Goal: Task Accomplishment & Management: Manage account settings

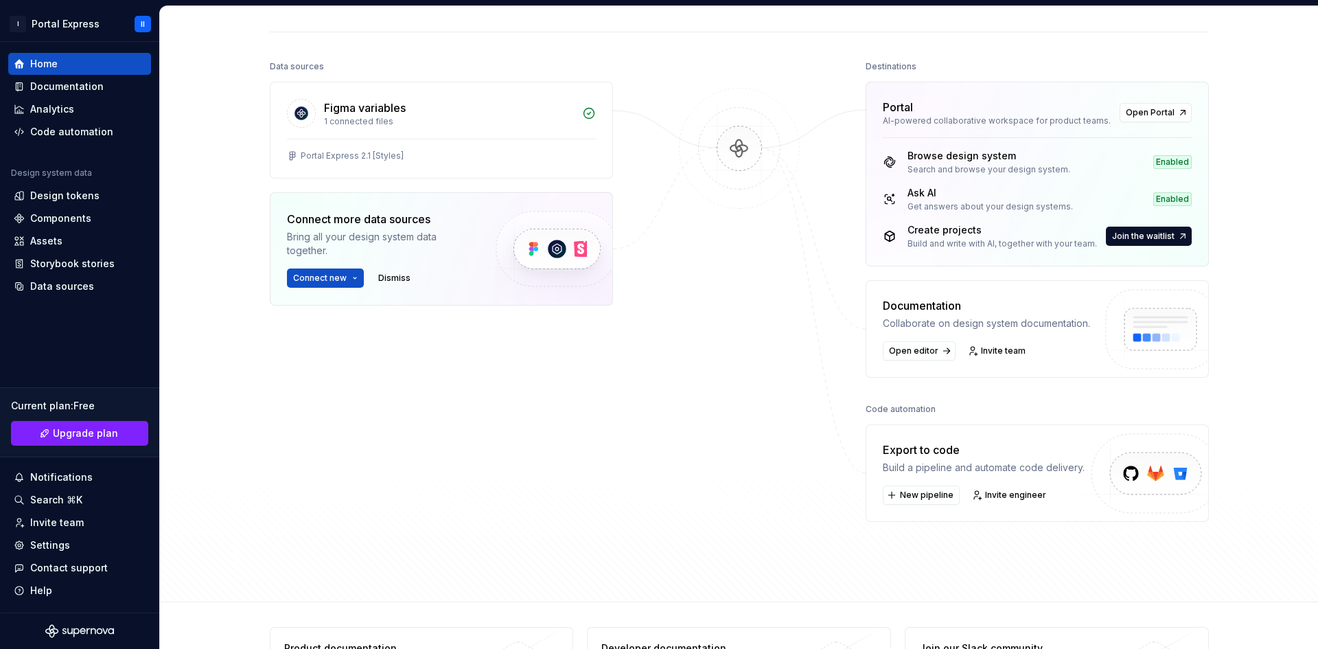
scroll to position [139, 0]
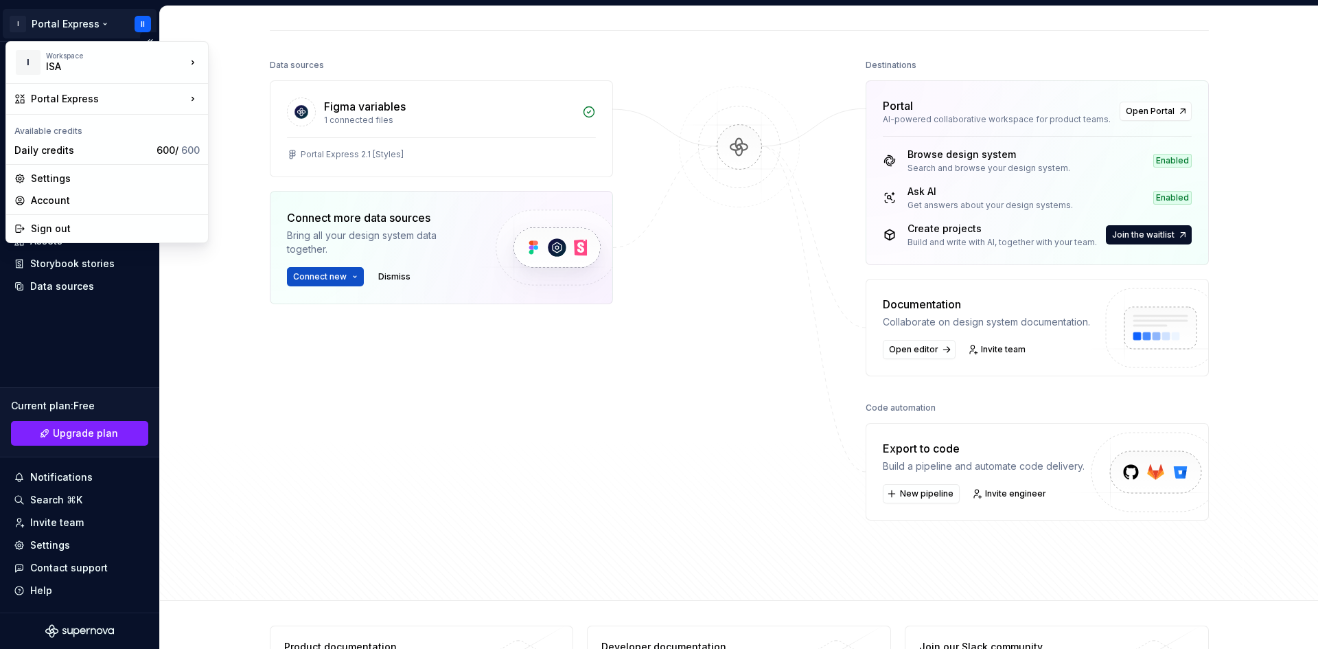
click at [97, 23] on html "I Portal Express II Home Documentation Analytics Code automation Design system …" at bounding box center [659, 324] width 1318 height 649
click at [87, 202] on div "Account" at bounding box center [115, 201] width 169 height 14
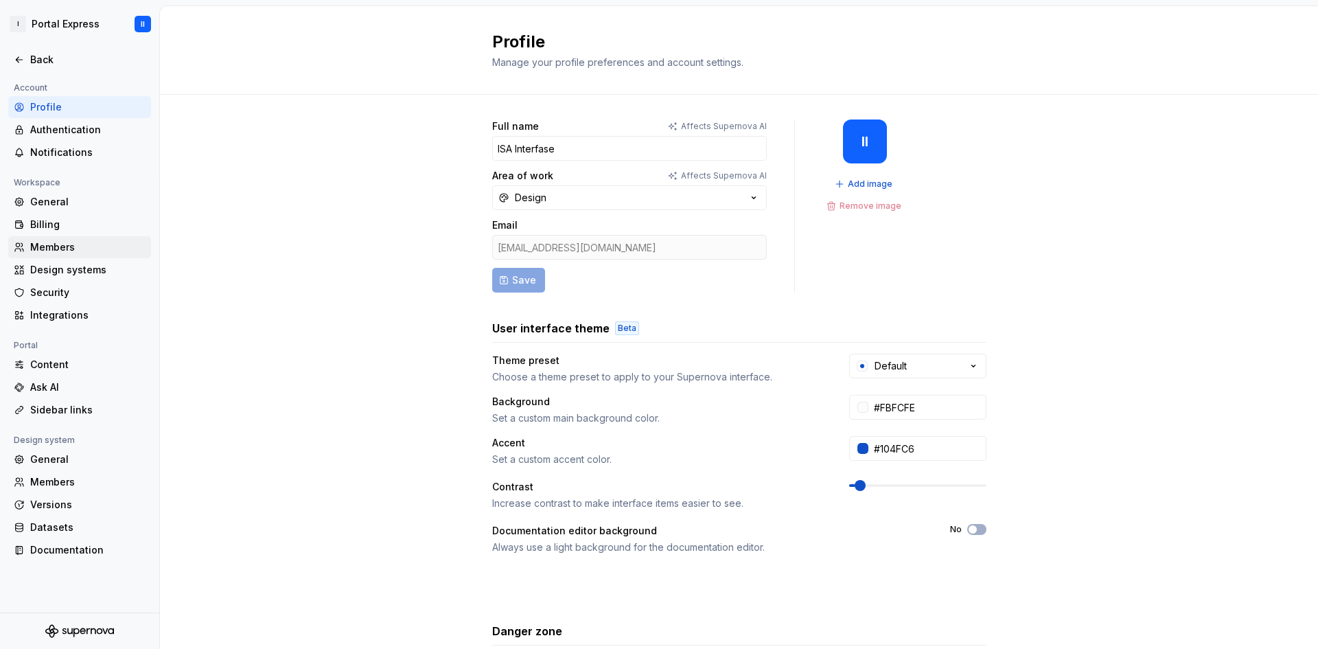
click at [102, 247] on div "Members" at bounding box center [87, 247] width 115 height 14
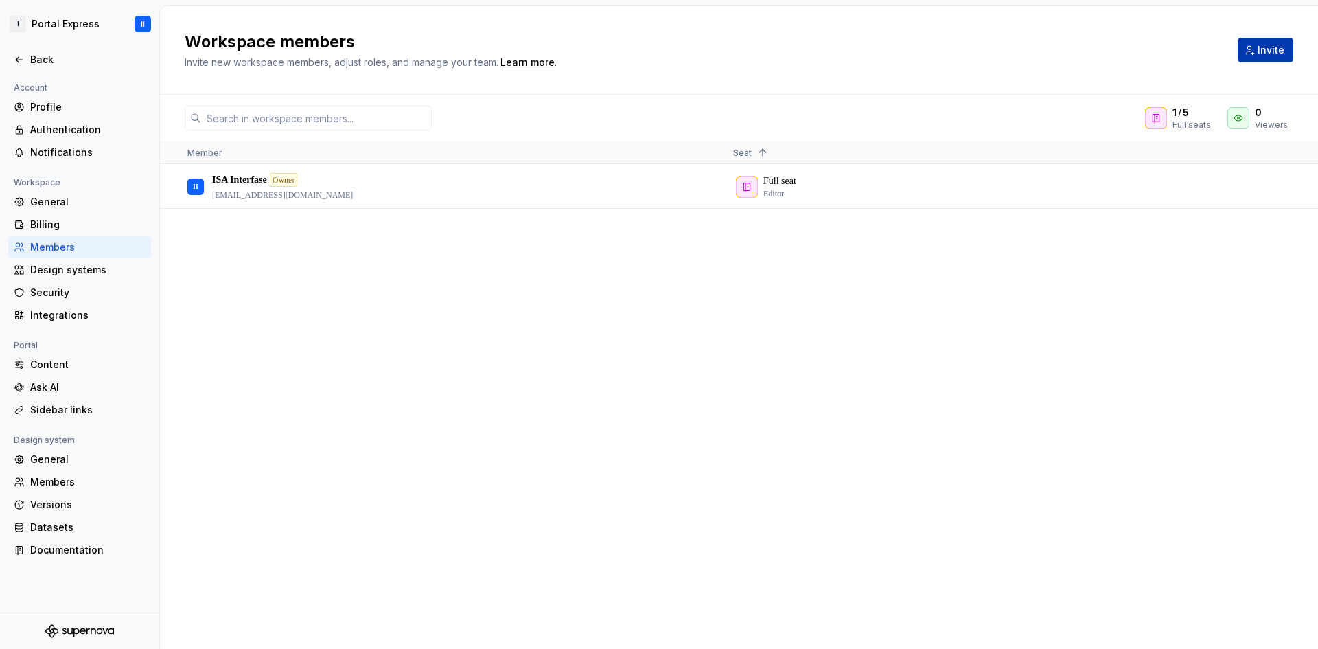
click at [1281, 49] on span "Invite" at bounding box center [1271, 50] width 27 height 14
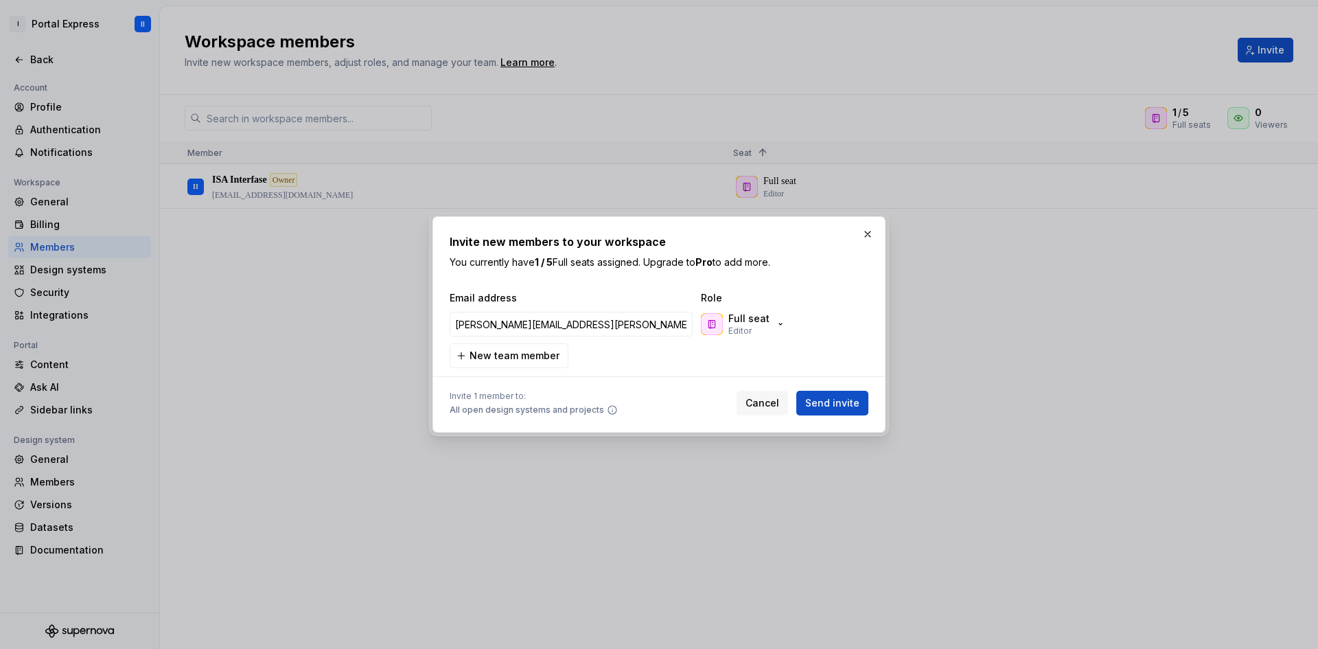
type input "ana.negrin@isaportal.uy"
click at [830, 401] on span "Send invite" at bounding box center [832, 403] width 54 height 14
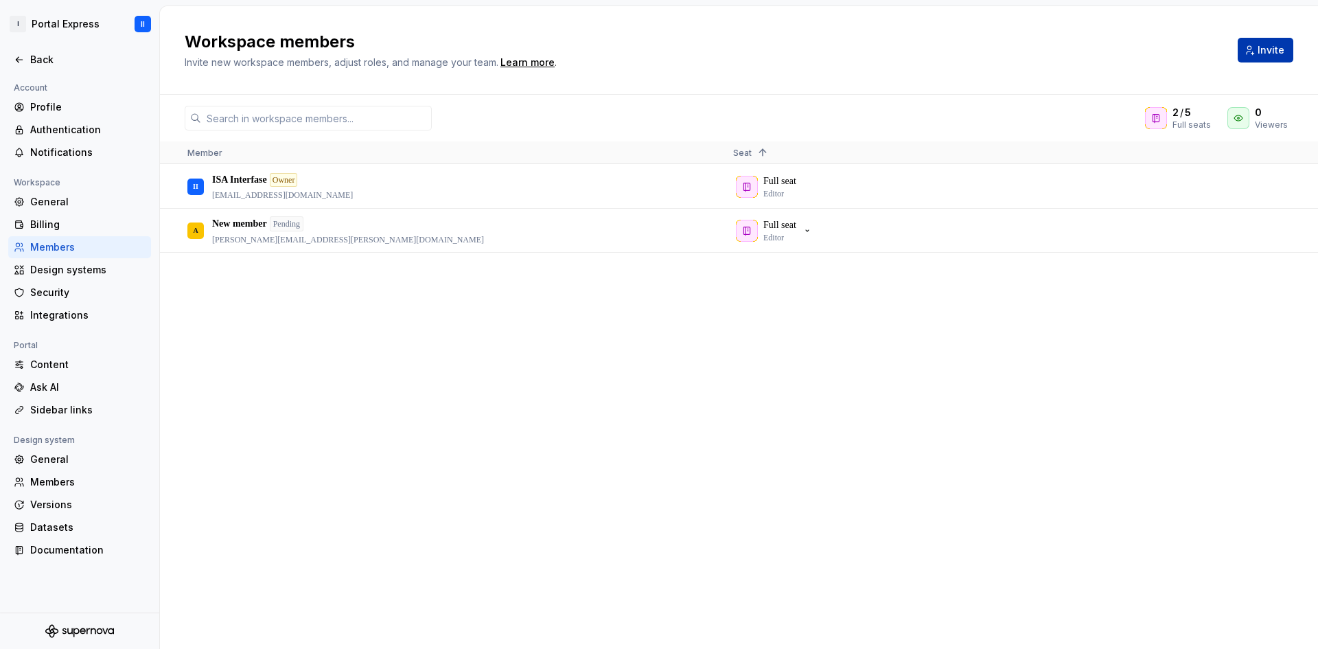
click at [1256, 41] on button "Invite" at bounding box center [1266, 50] width 56 height 25
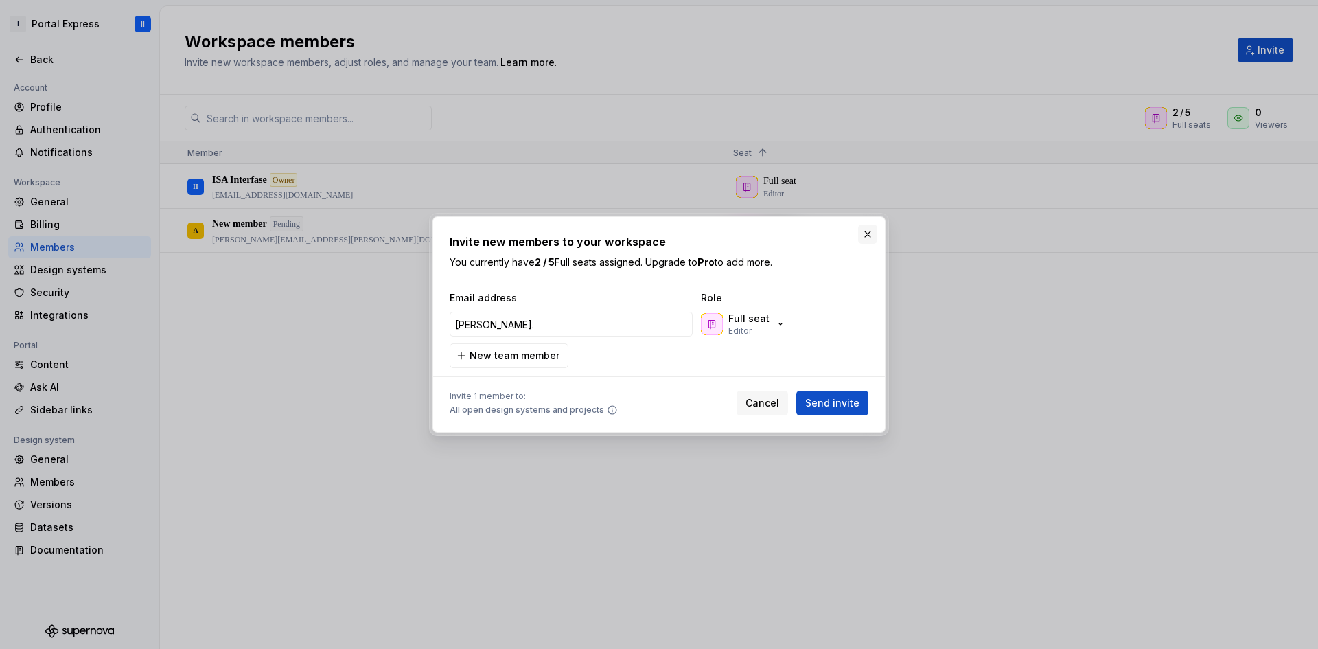
type input "jose."
click at [873, 233] on button "button" at bounding box center [867, 234] width 19 height 19
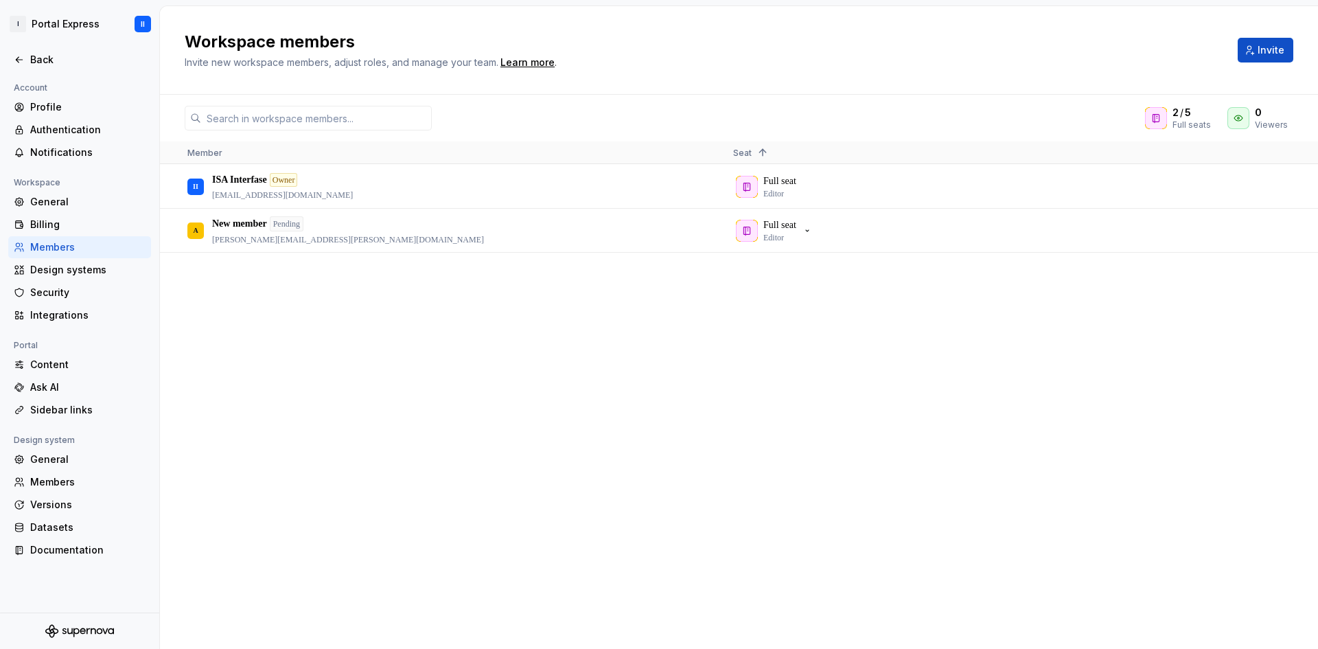
click at [916, 345] on div "II ISA Interfase Owner diseno@isaportal.uy Full seat Editor A New member Pendin…" at bounding box center [739, 406] width 1158 height 483
click at [813, 233] on icon "button" at bounding box center [807, 230] width 11 height 11
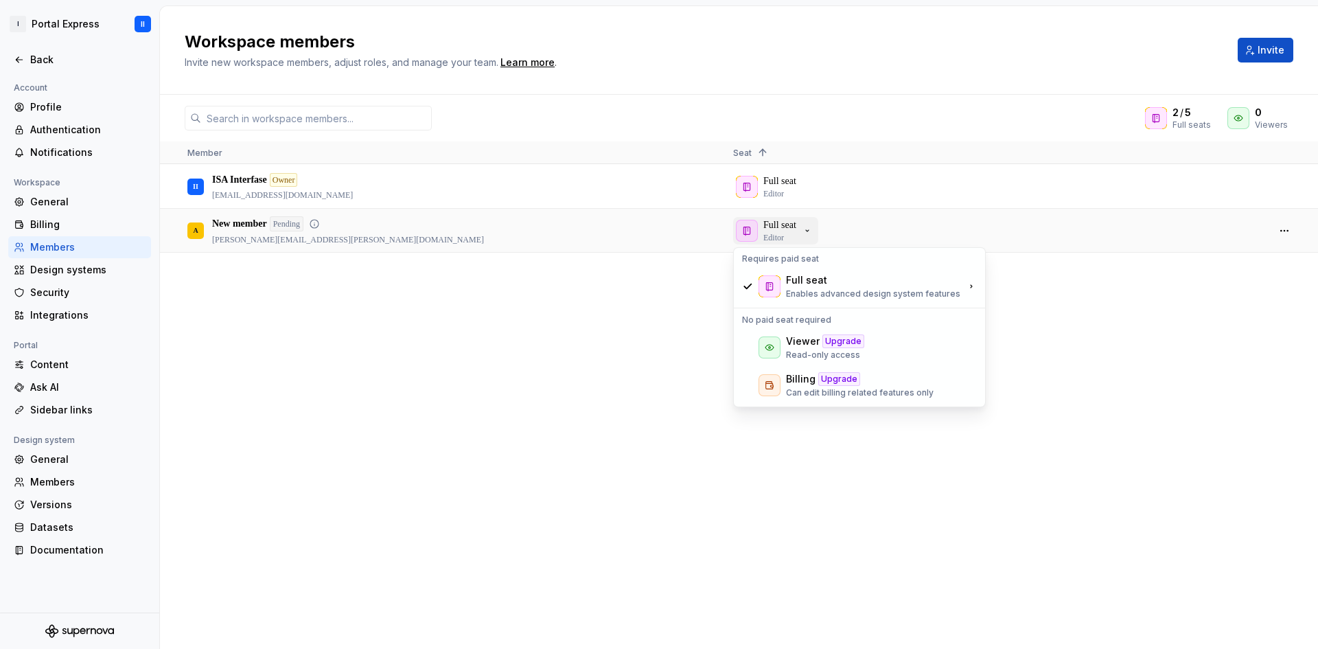
click at [813, 233] on icon "button" at bounding box center [807, 230] width 11 height 11
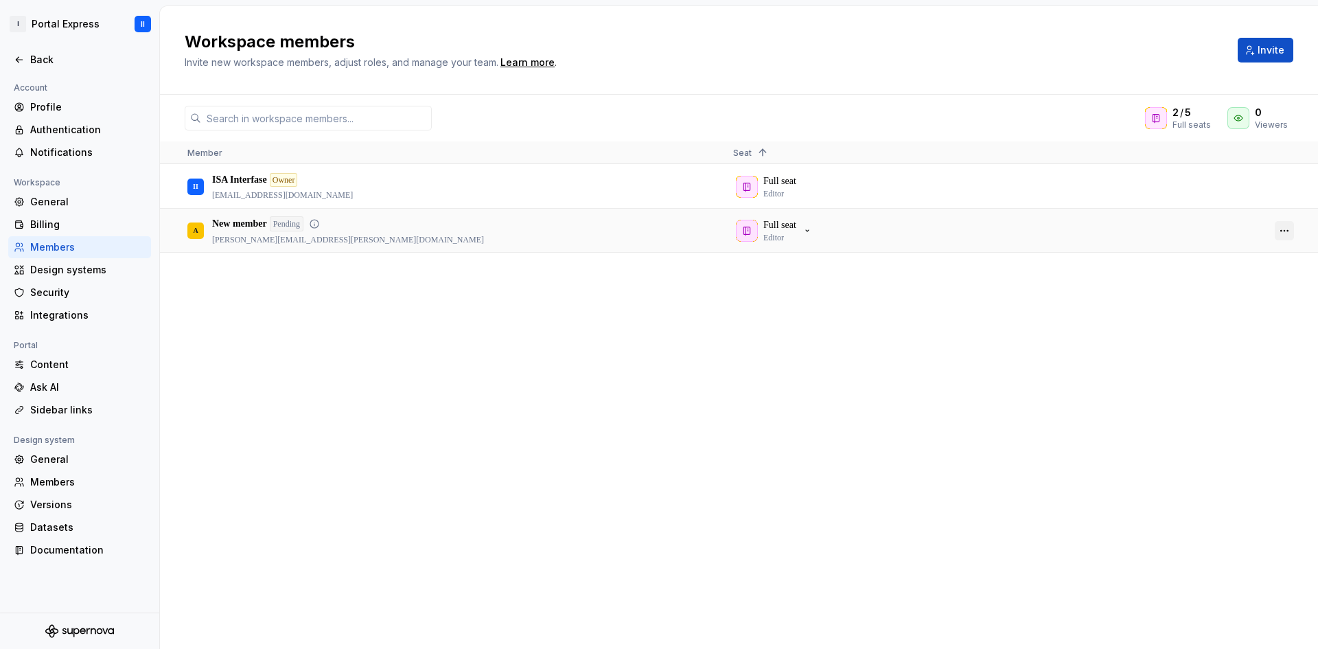
click at [1283, 233] on button "button" at bounding box center [1284, 230] width 19 height 19
click at [1248, 308] on span "Remove from workspace" at bounding box center [1236, 305] width 113 height 25
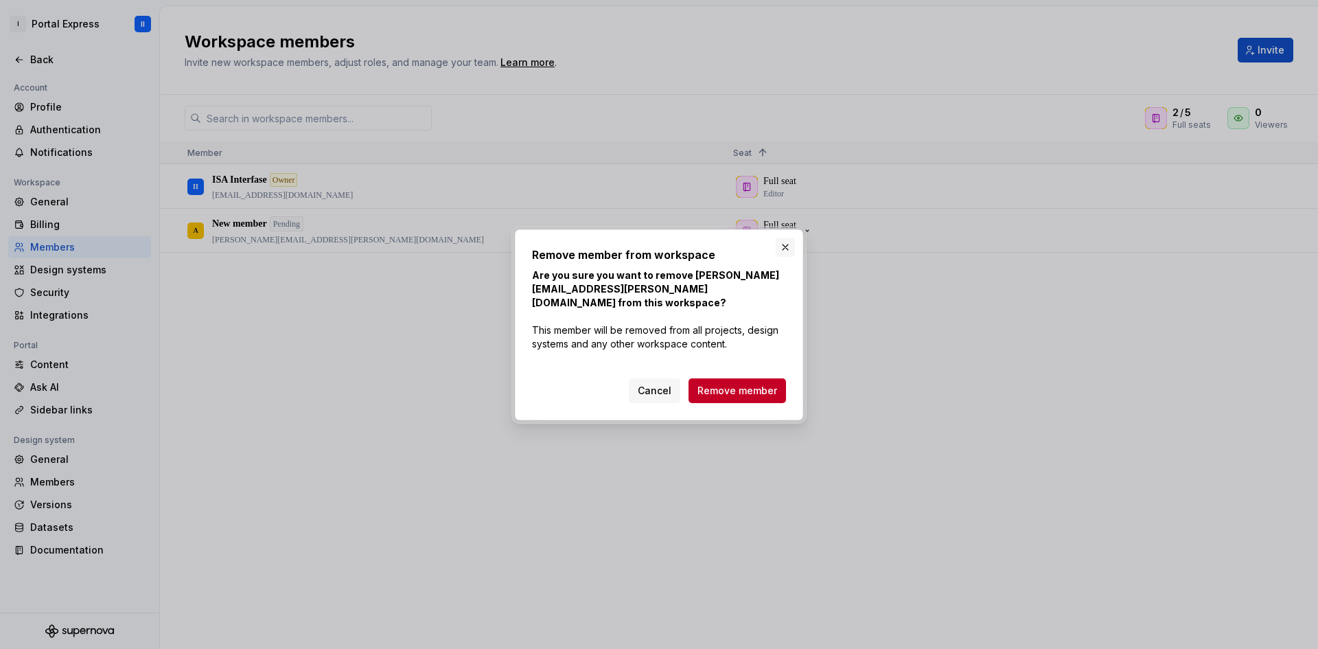
click at [785, 257] on button "button" at bounding box center [785, 247] width 19 height 19
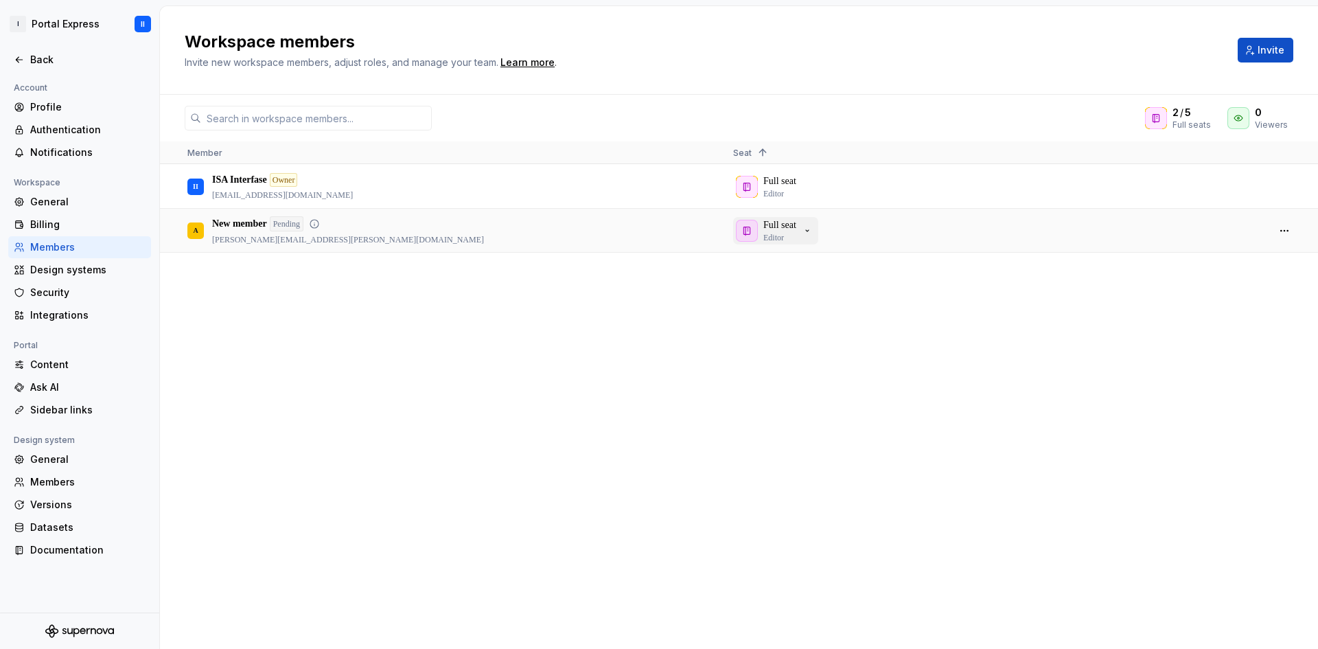
click at [810, 232] on icon "button" at bounding box center [807, 230] width 11 height 11
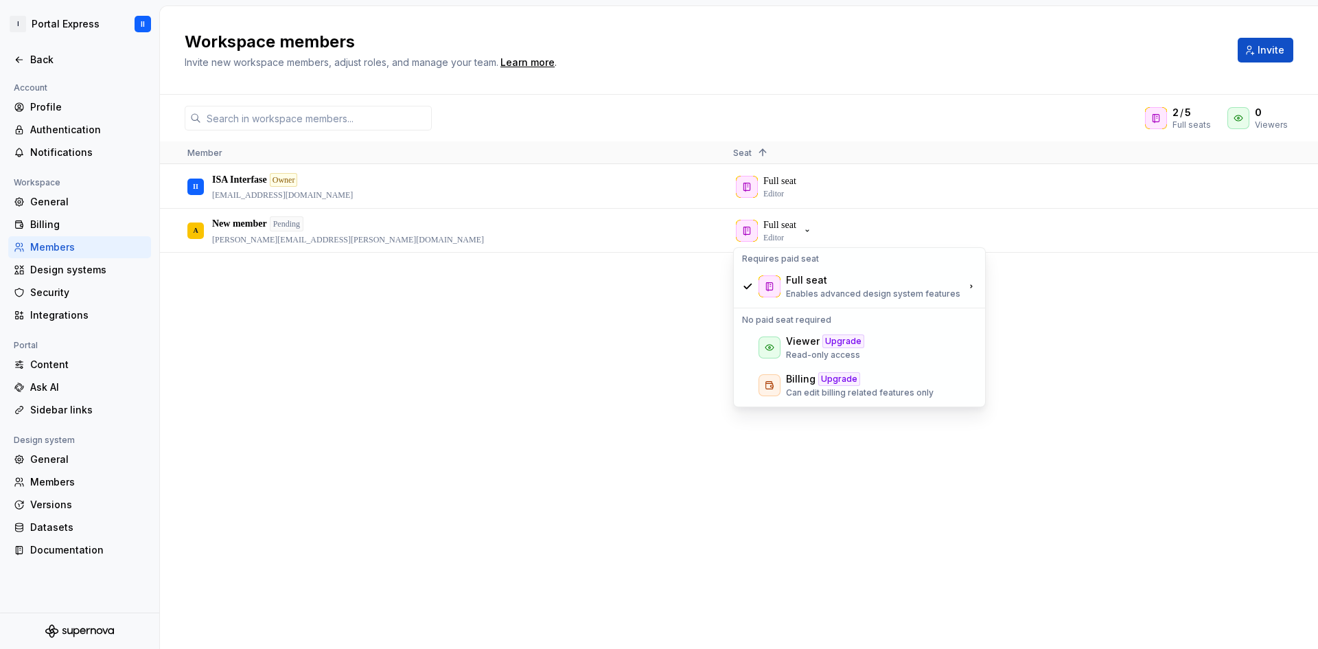
click at [1033, 324] on div "II ISA Interfase Owner diseno@isaportal.uy Full seat Editor A New member Pendin…" at bounding box center [739, 406] width 1158 height 483
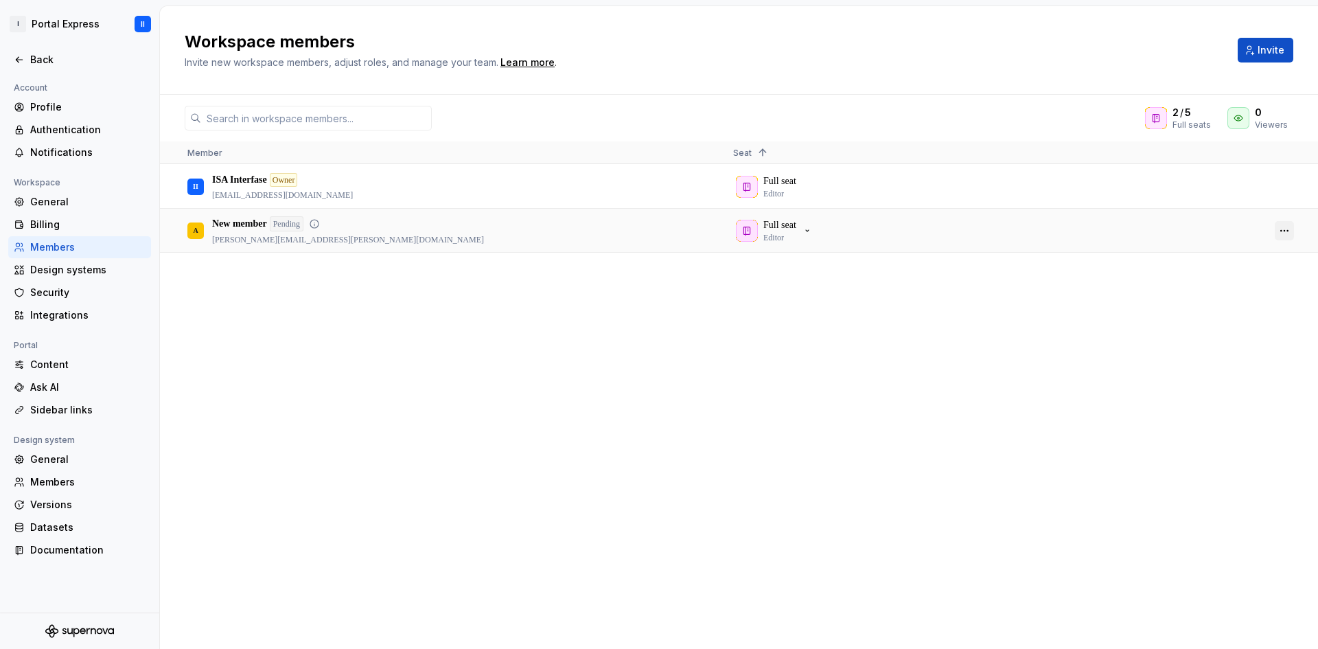
click at [1291, 229] on button "button" at bounding box center [1284, 230] width 19 height 19
click at [1233, 301] on span "Remove from workspace" at bounding box center [1236, 300] width 113 height 25
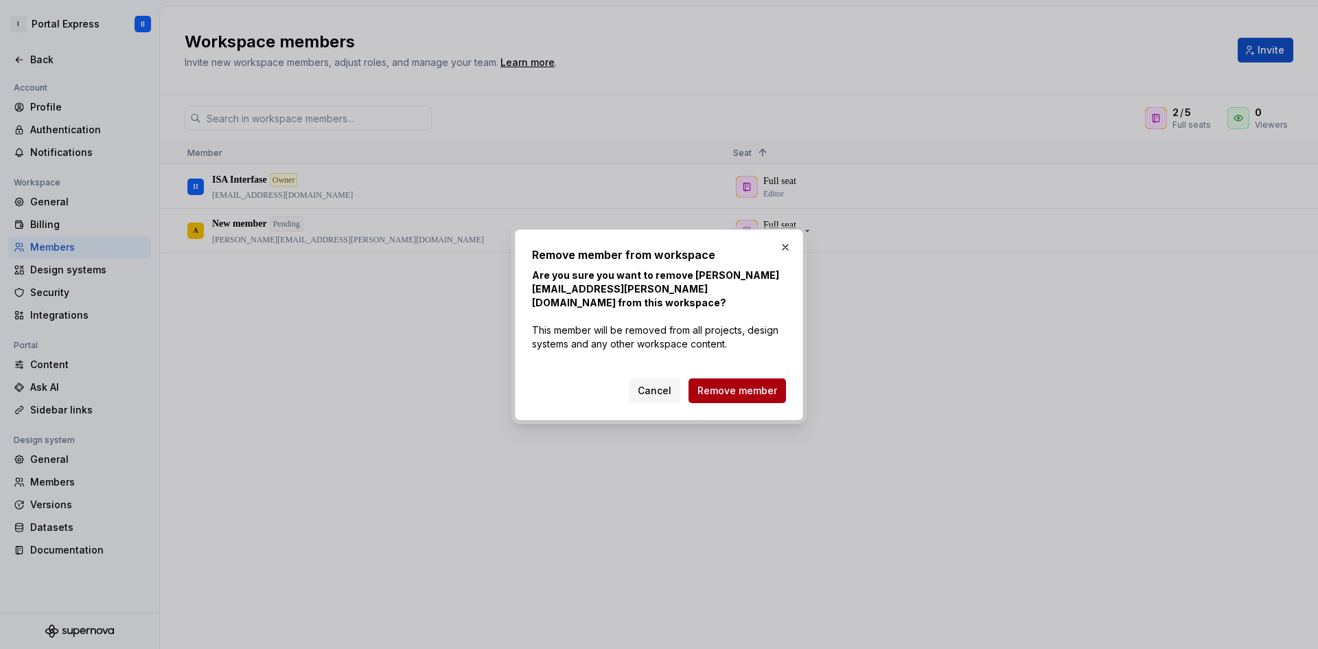
click at [731, 387] on span "Remove member" at bounding box center [738, 391] width 80 height 14
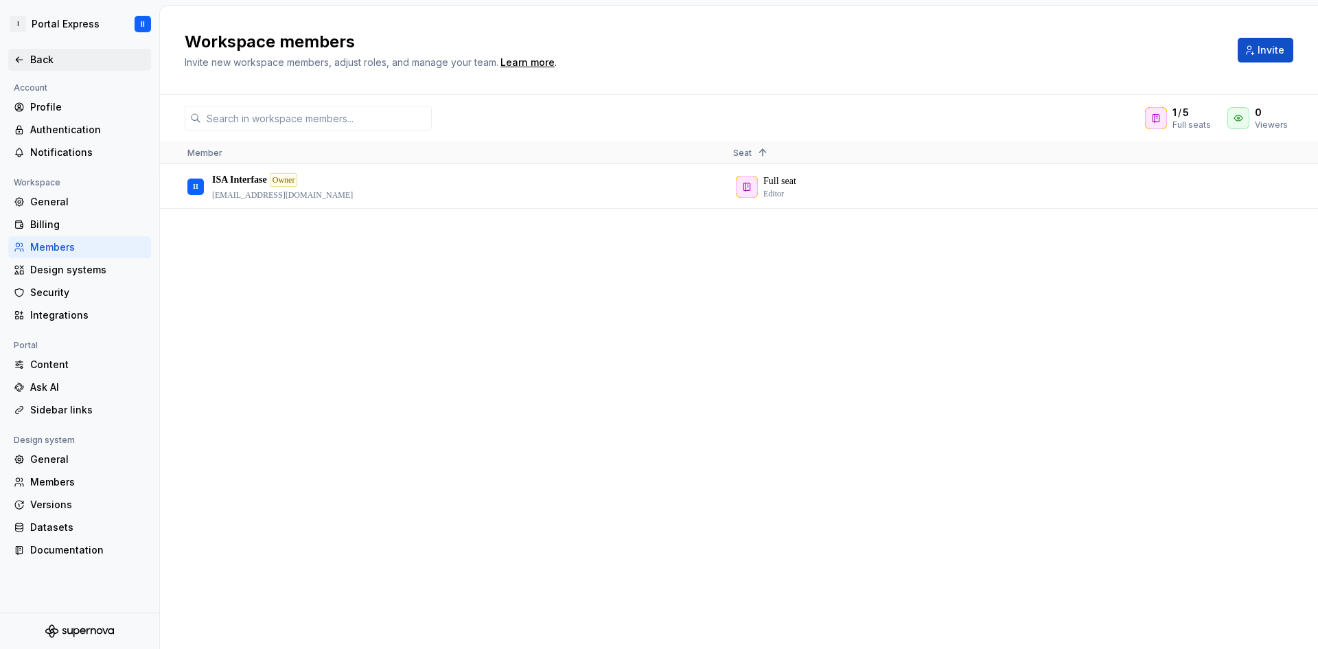
click at [44, 59] on div "Back" at bounding box center [87, 60] width 115 height 14
